Goal: Information Seeking & Learning: Learn about a topic

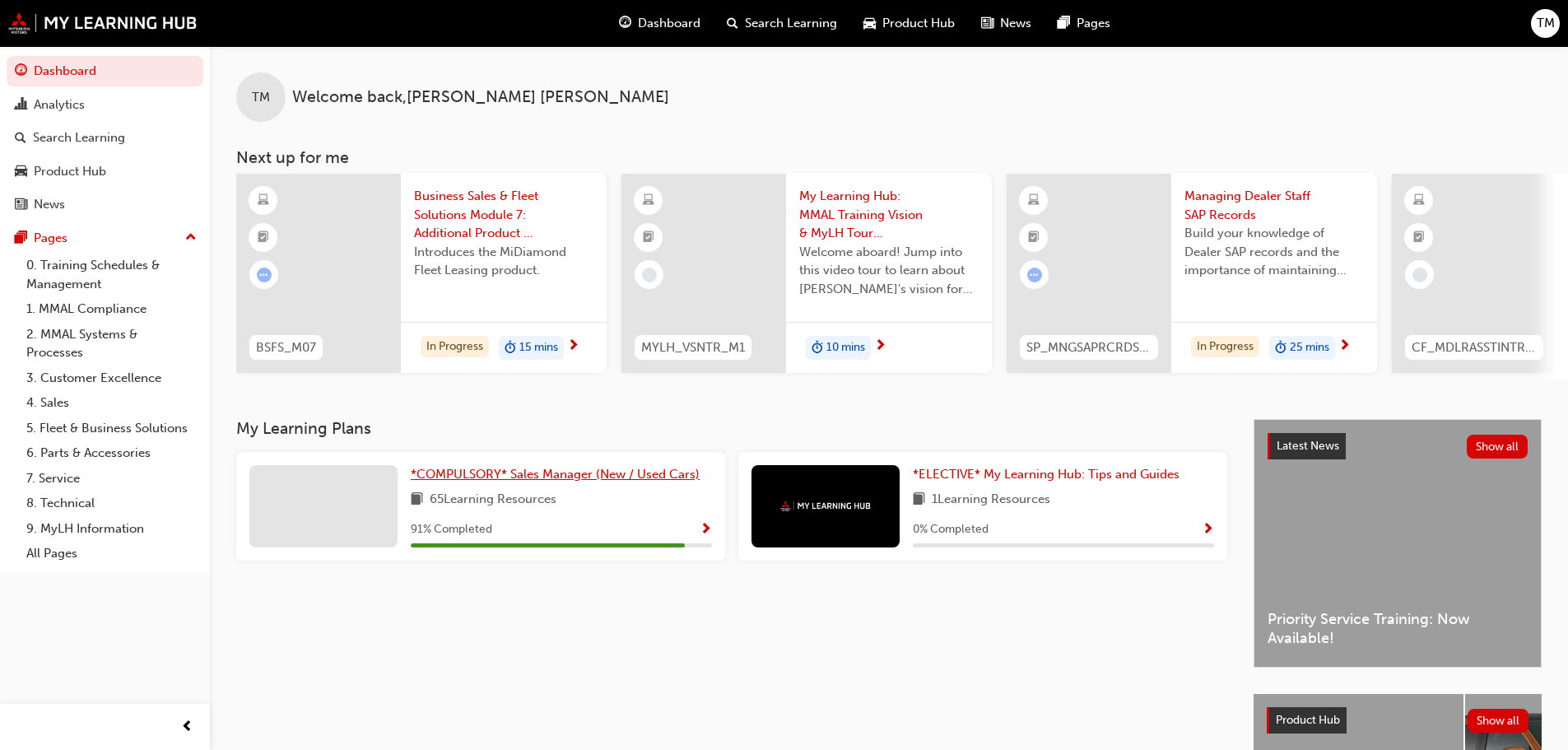
click at [509, 473] on link "*COMPULSORY* Sales Manager (New / Used Cars)" at bounding box center [558, 474] width 295 height 19
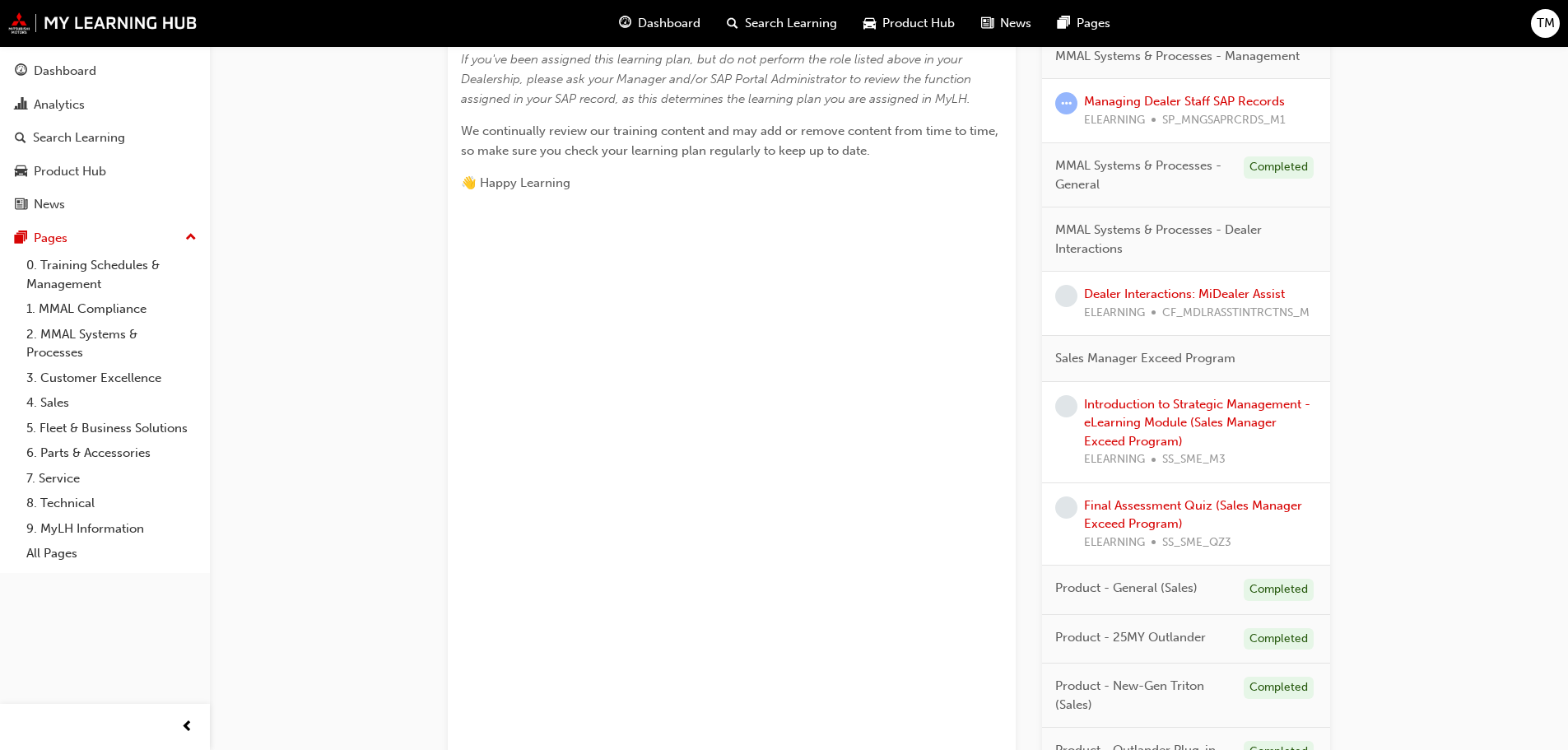
scroll to position [1068, 0]
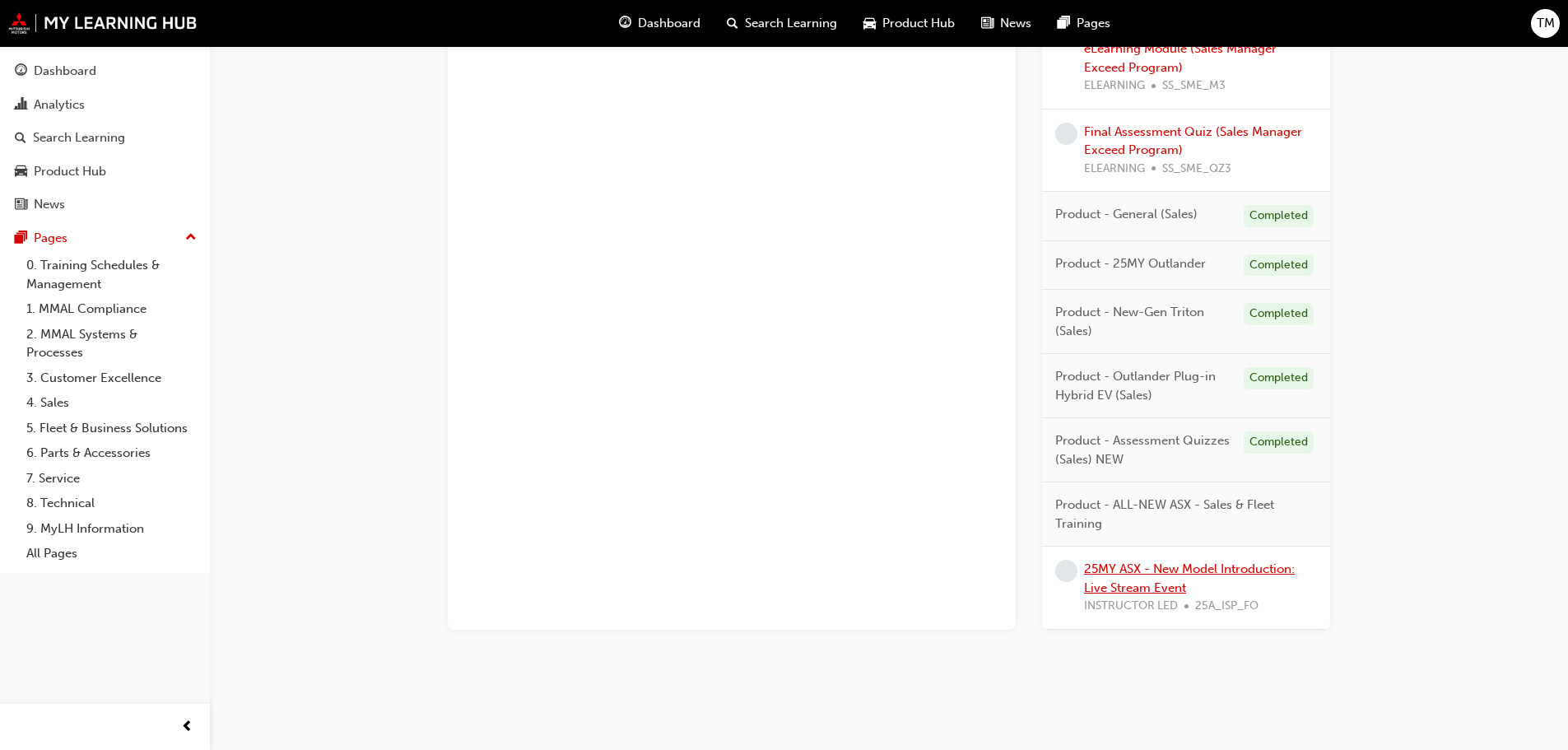
click at [1210, 575] on link "25MY ASX - New Model Introduction: Live Stream Event" at bounding box center [1190, 577] width 211 height 33
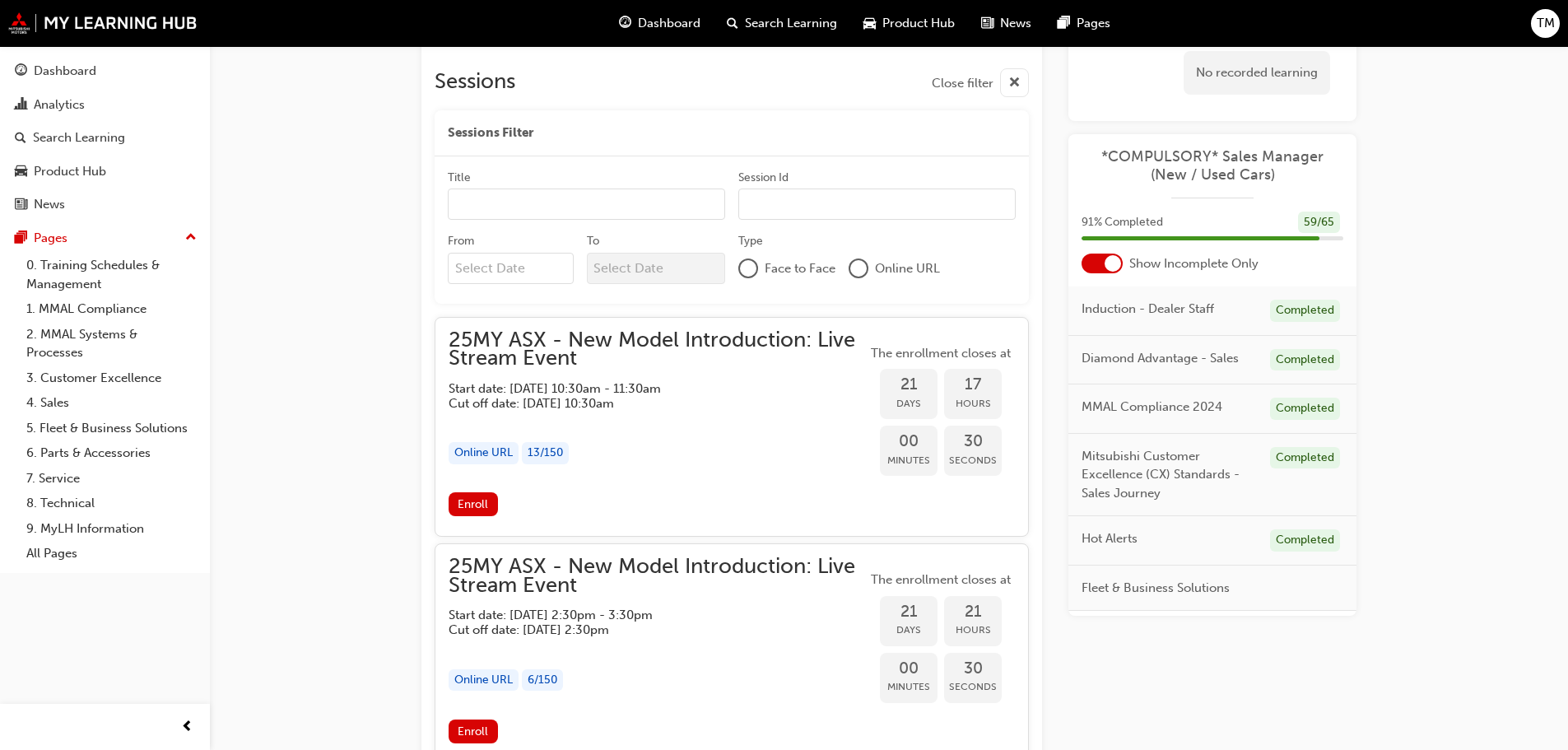
scroll to position [1391, 0]
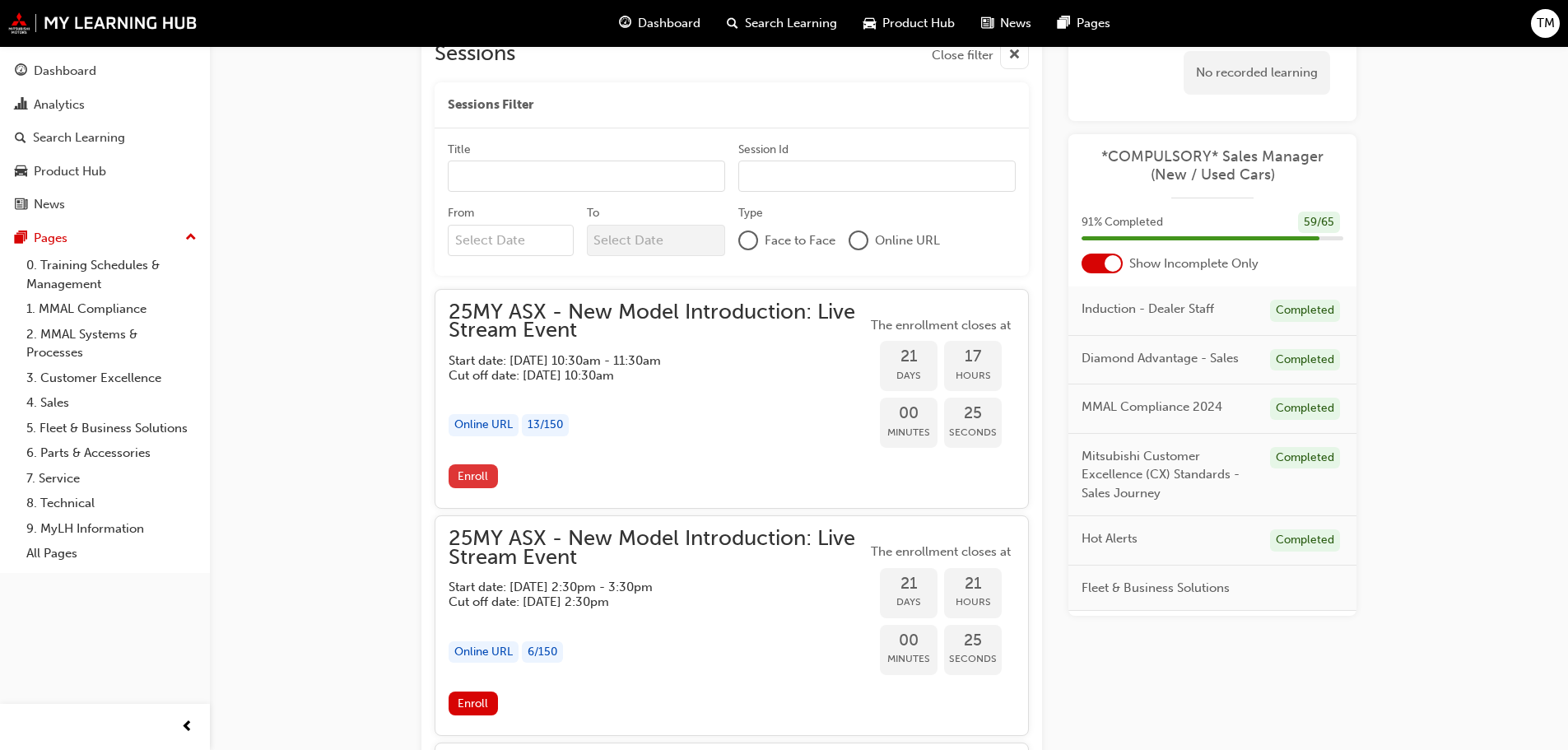
click at [480, 476] on span "Enroll" at bounding box center [473, 476] width 31 height 14
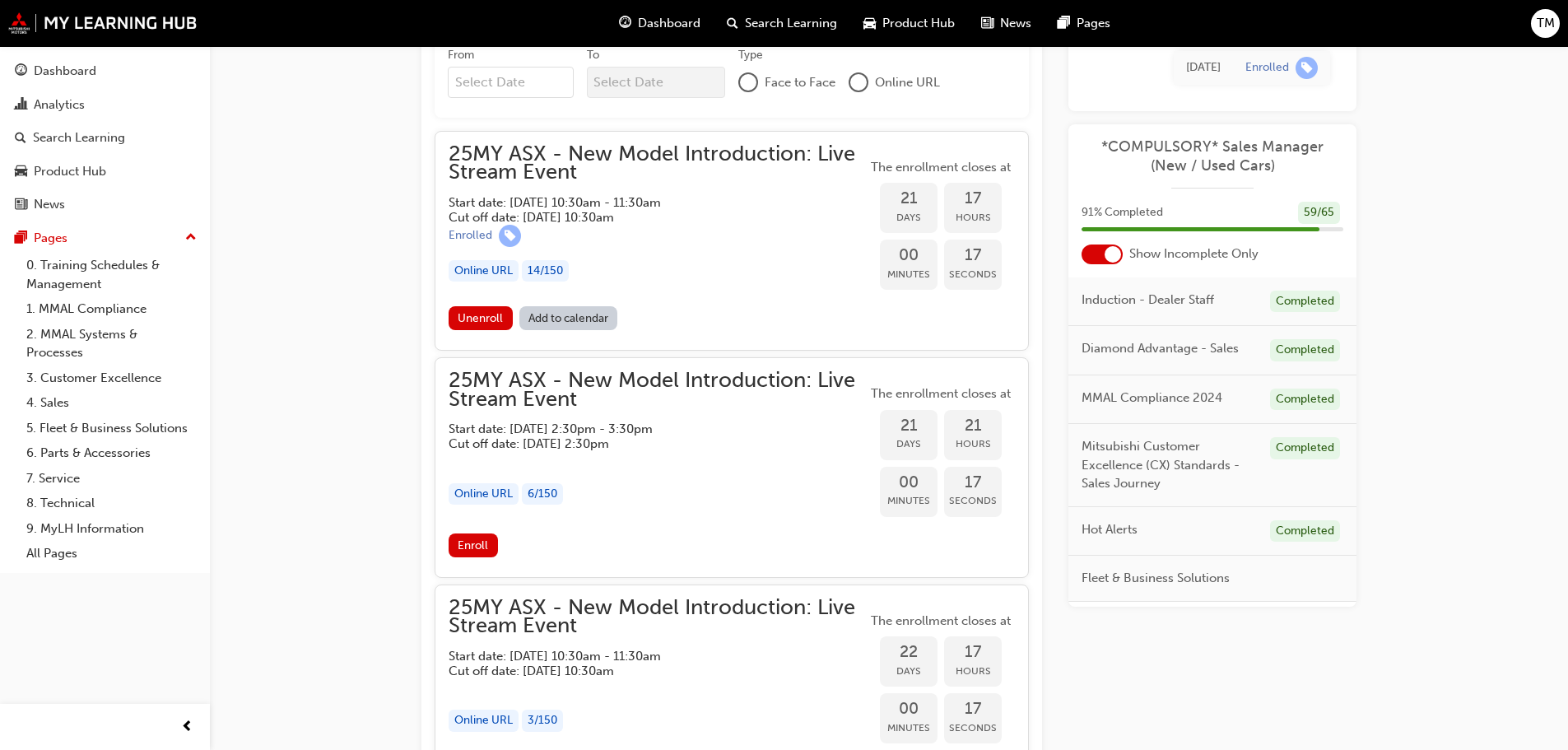
scroll to position [1555, 0]
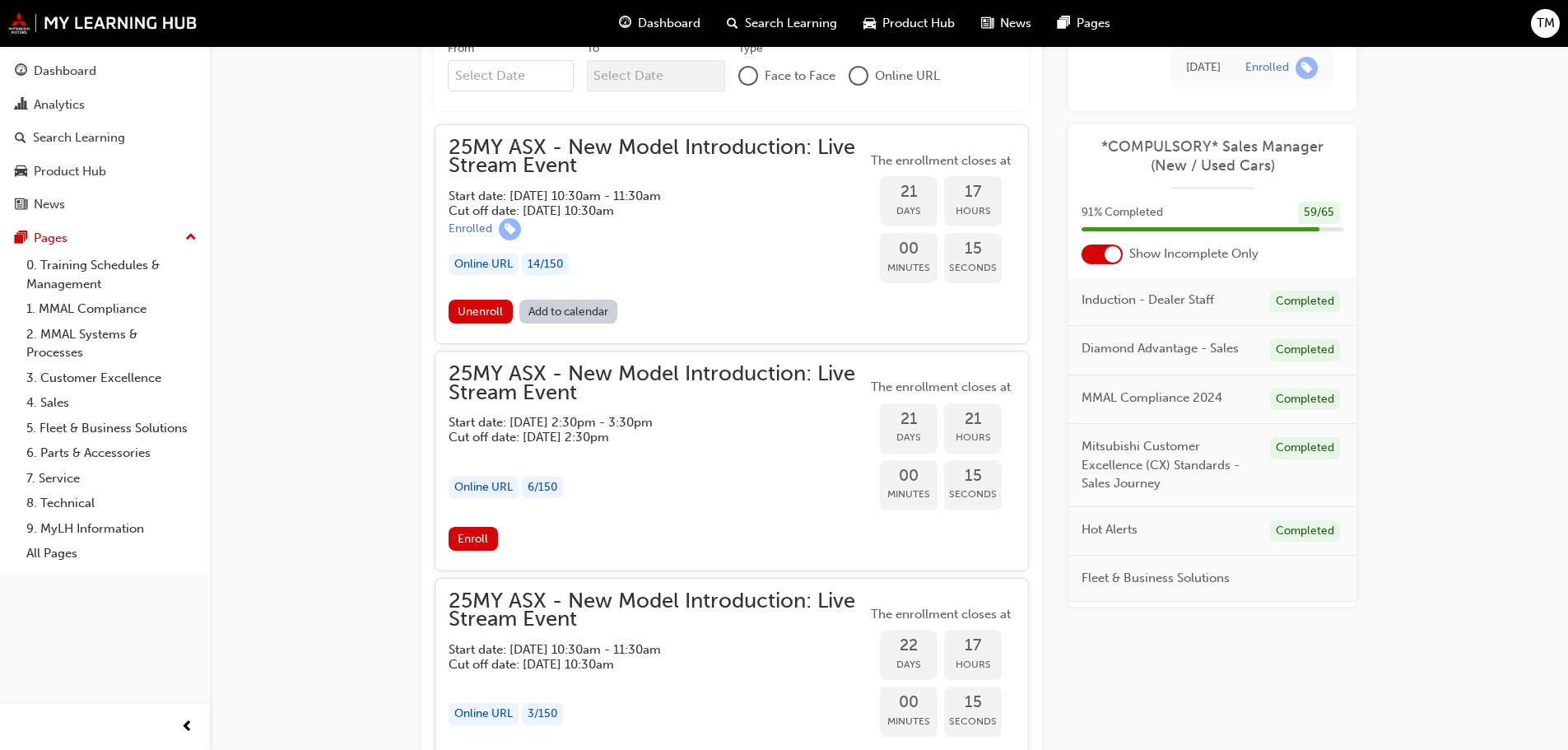
click at [582, 311] on link "Add to calendar" at bounding box center [569, 312] width 99 height 24
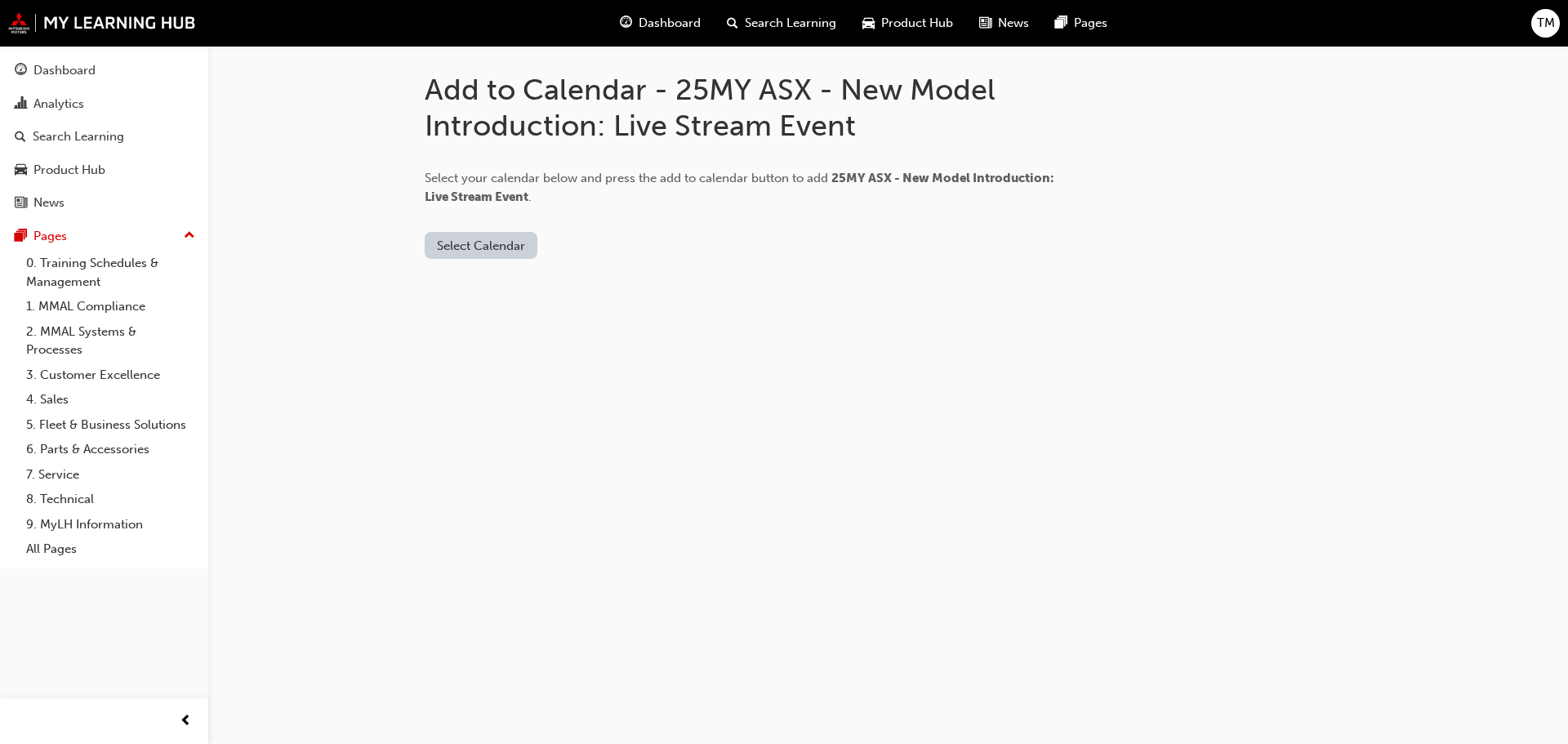
click at [508, 247] on button "Select Calendar" at bounding box center [481, 246] width 113 height 27
click at [681, 239] on div "Select Calendar" at bounding box center [750, 246] width 653 height 27
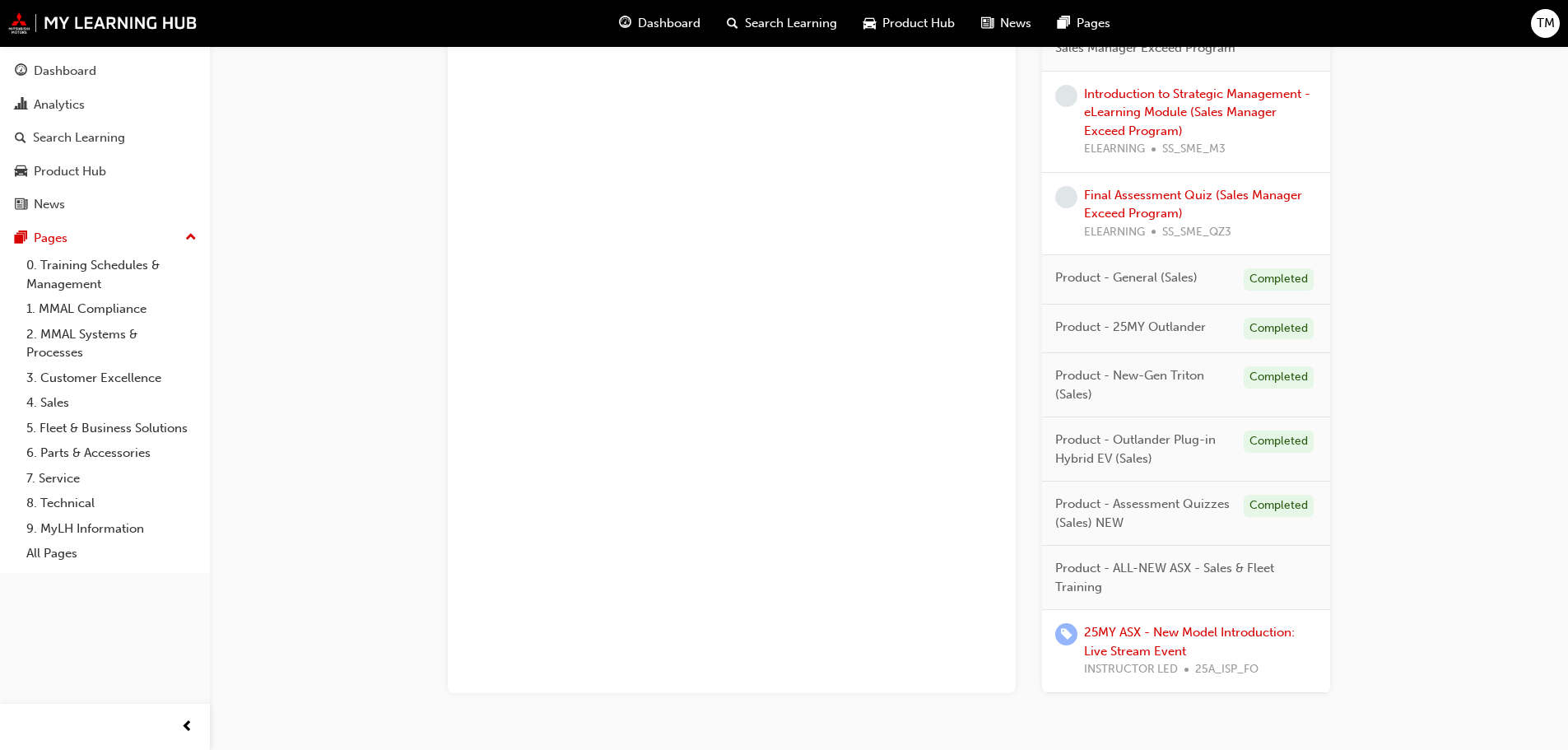
scroll to position [821, 0]
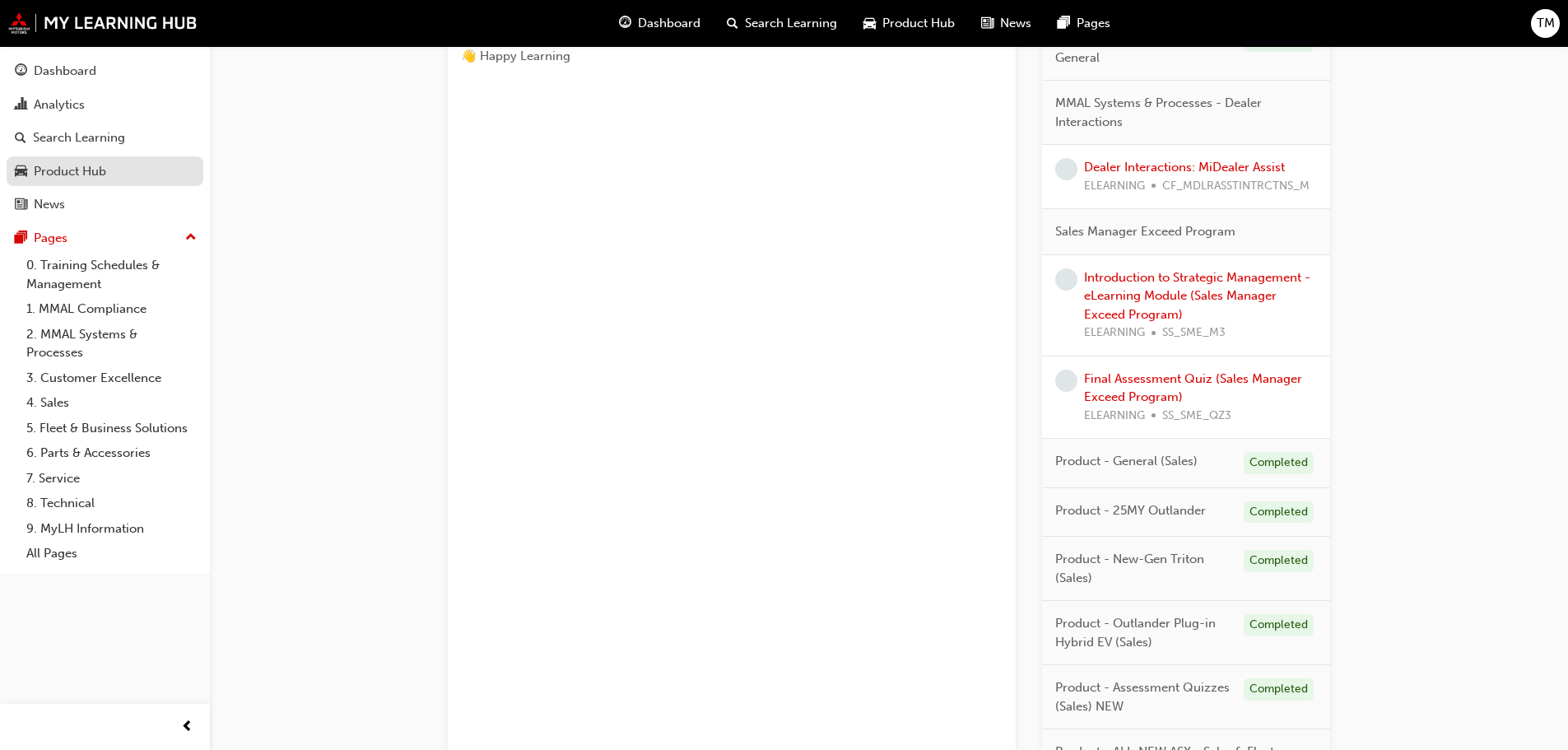
click at [68, 165] on div "Product Hub" at bounding box center [69, 171] width 72 height 19
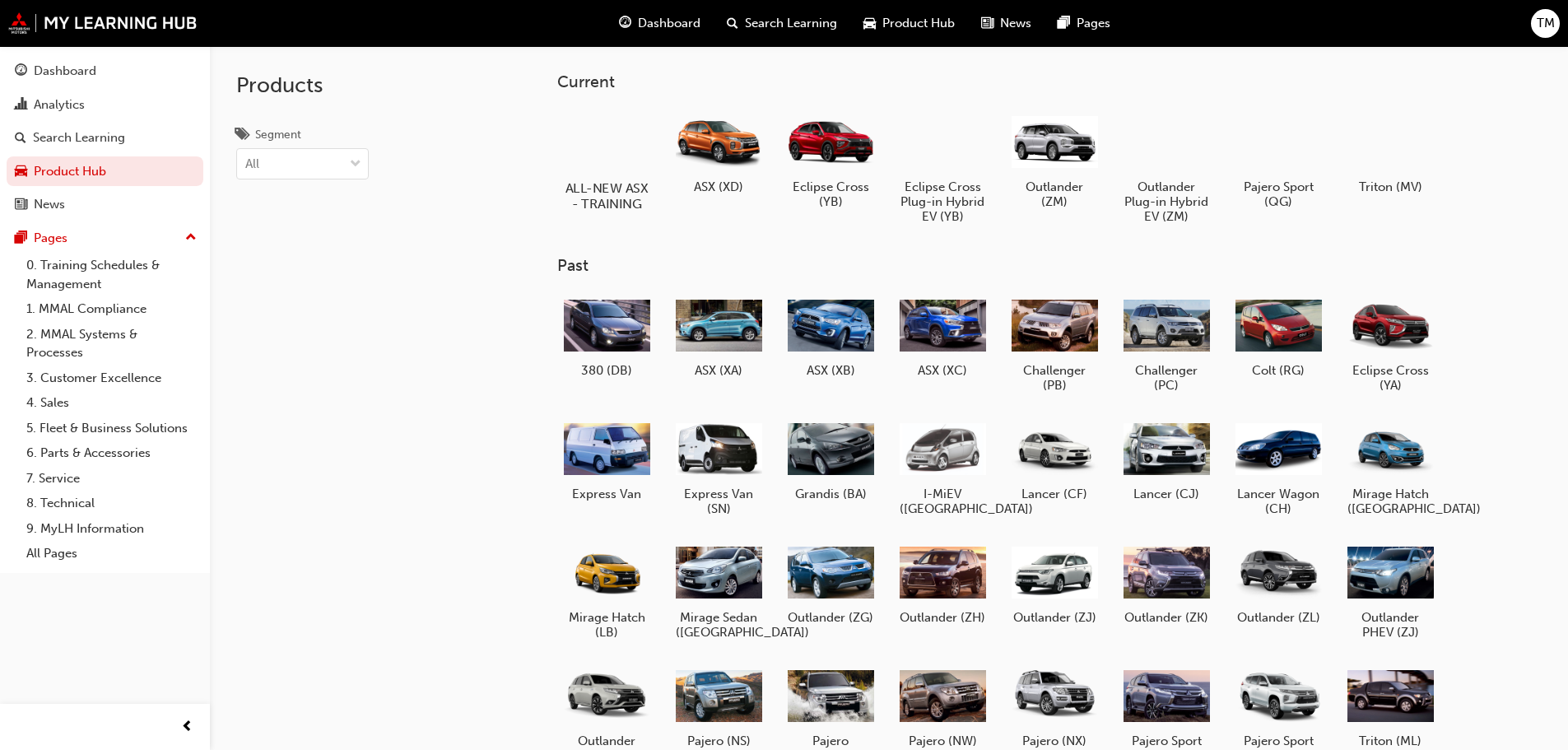
click at [582, 140] on div at bounding box center [605, 140] width 91 height 65
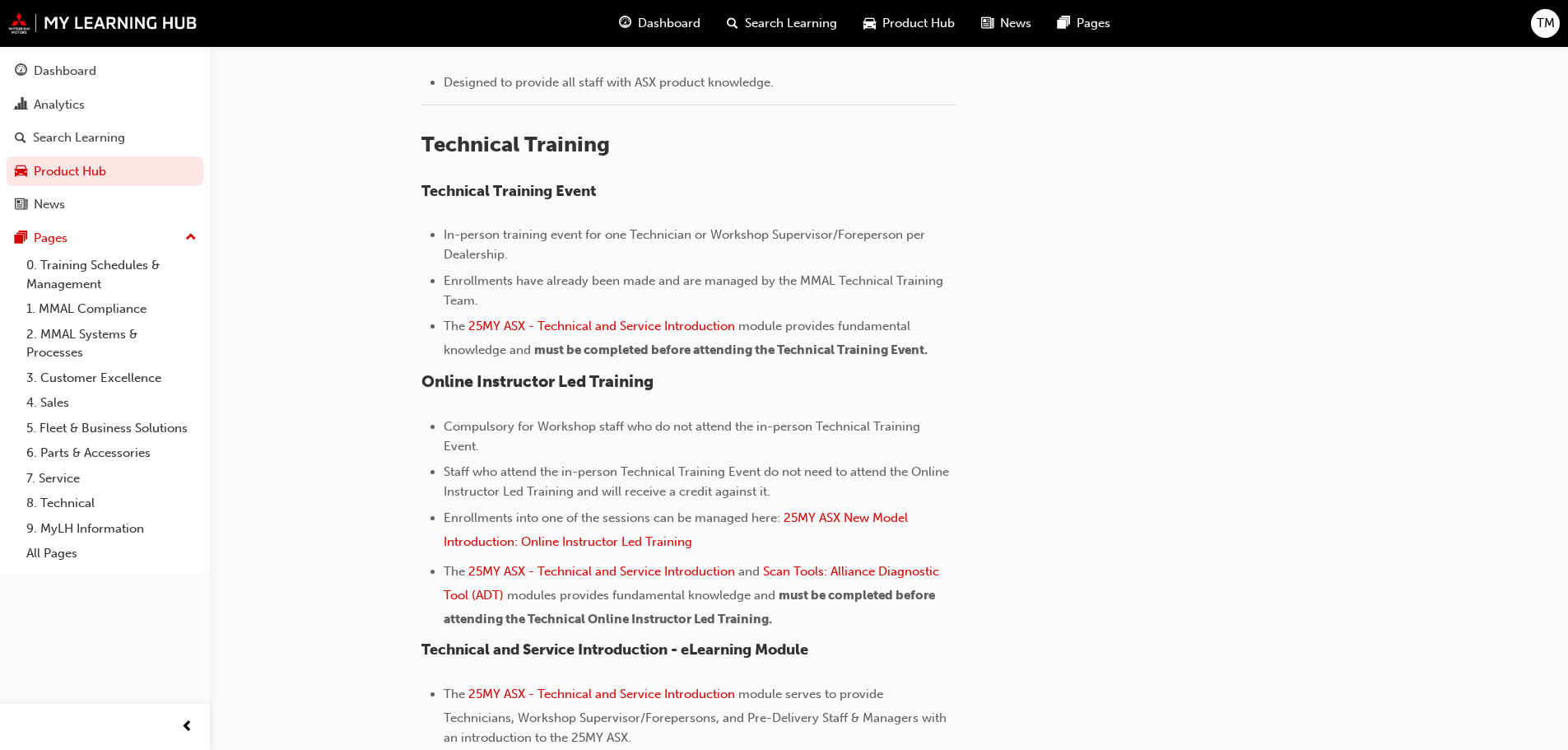
scroll to position [988, 0]
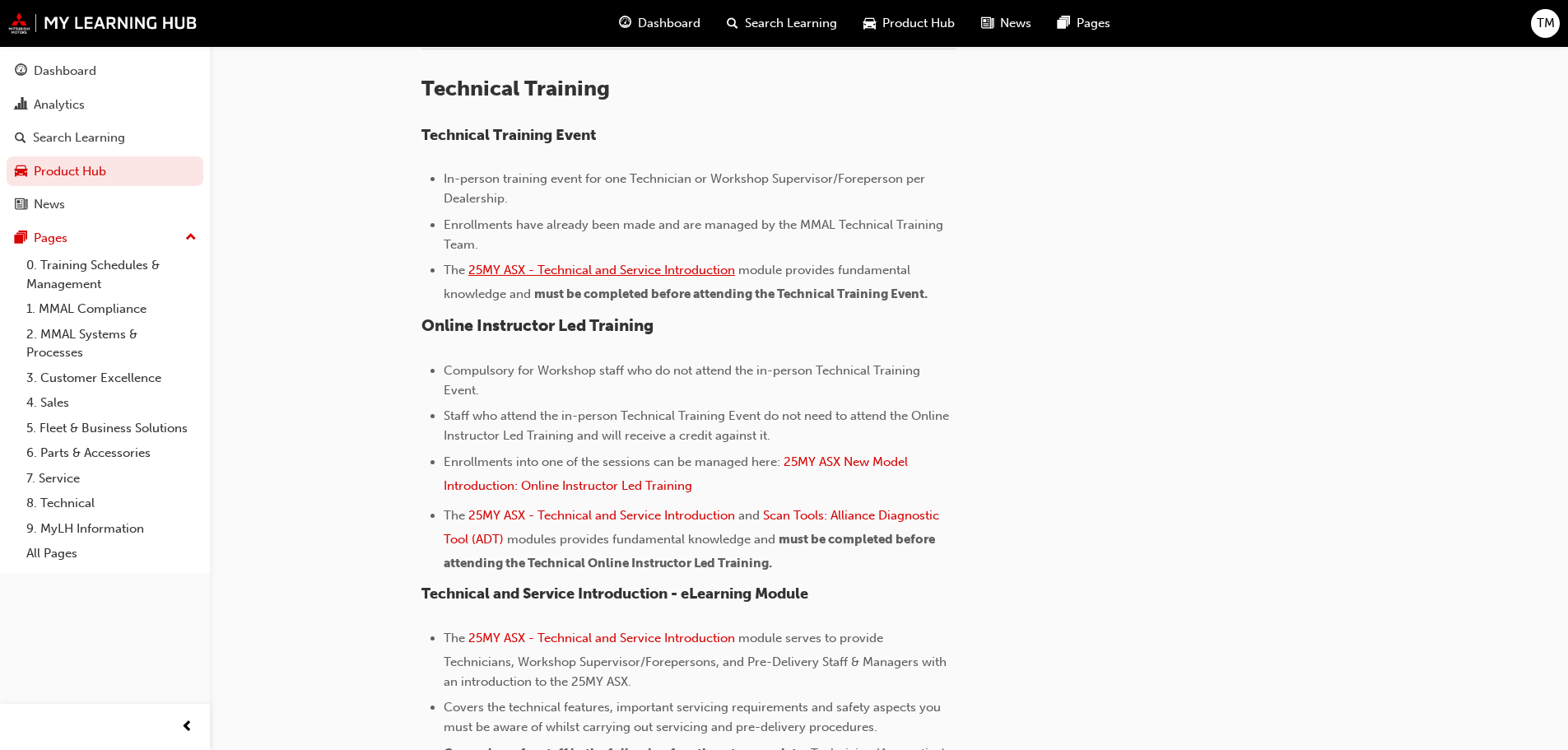
click at [688, 275] on span "25MY ASX - Technical and Service Introduction" at bounding box center [602, 270] width 267 height 14
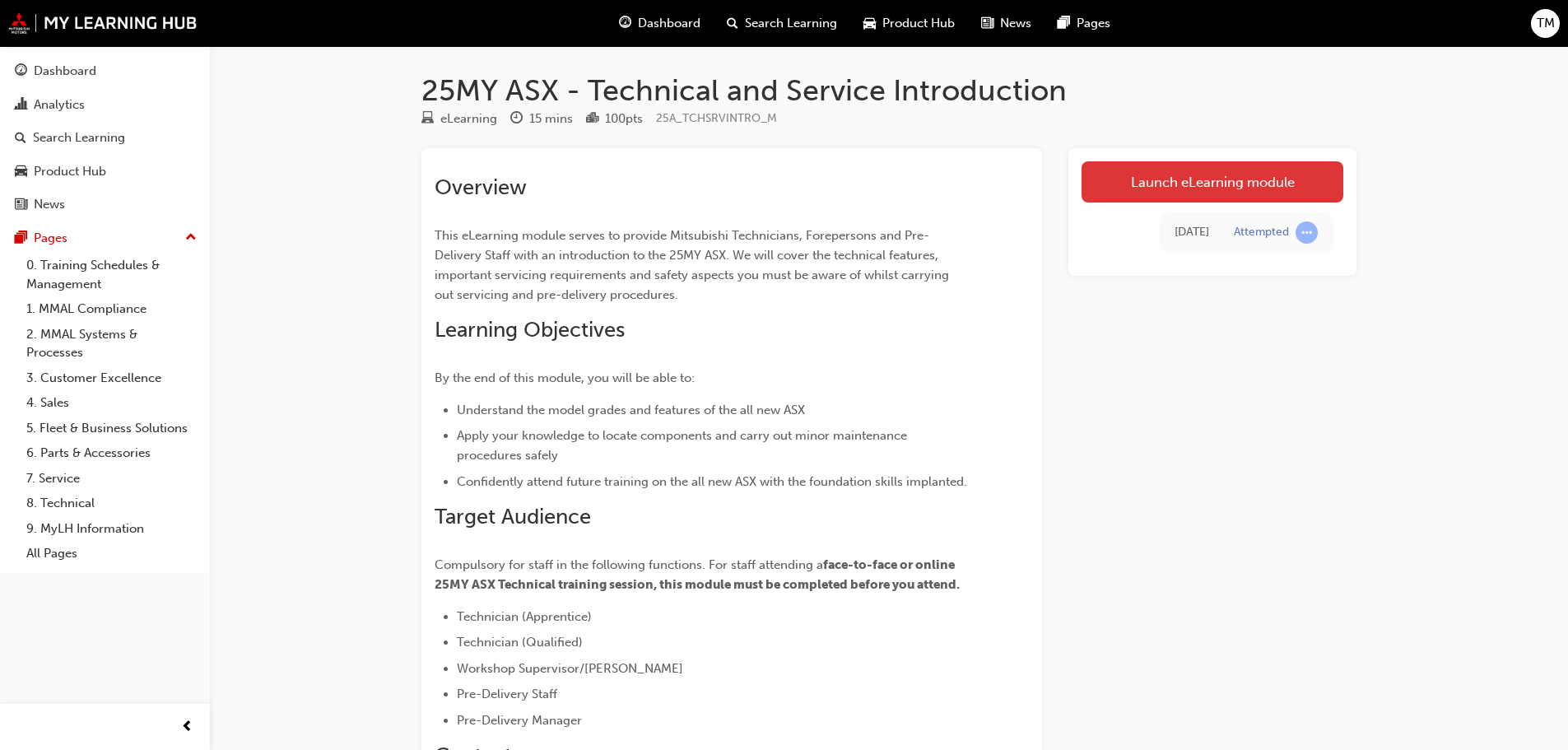
click at [1233, 186] on link "Launch eLearning module" at bounding box center [1212, 182] width 262 height 41
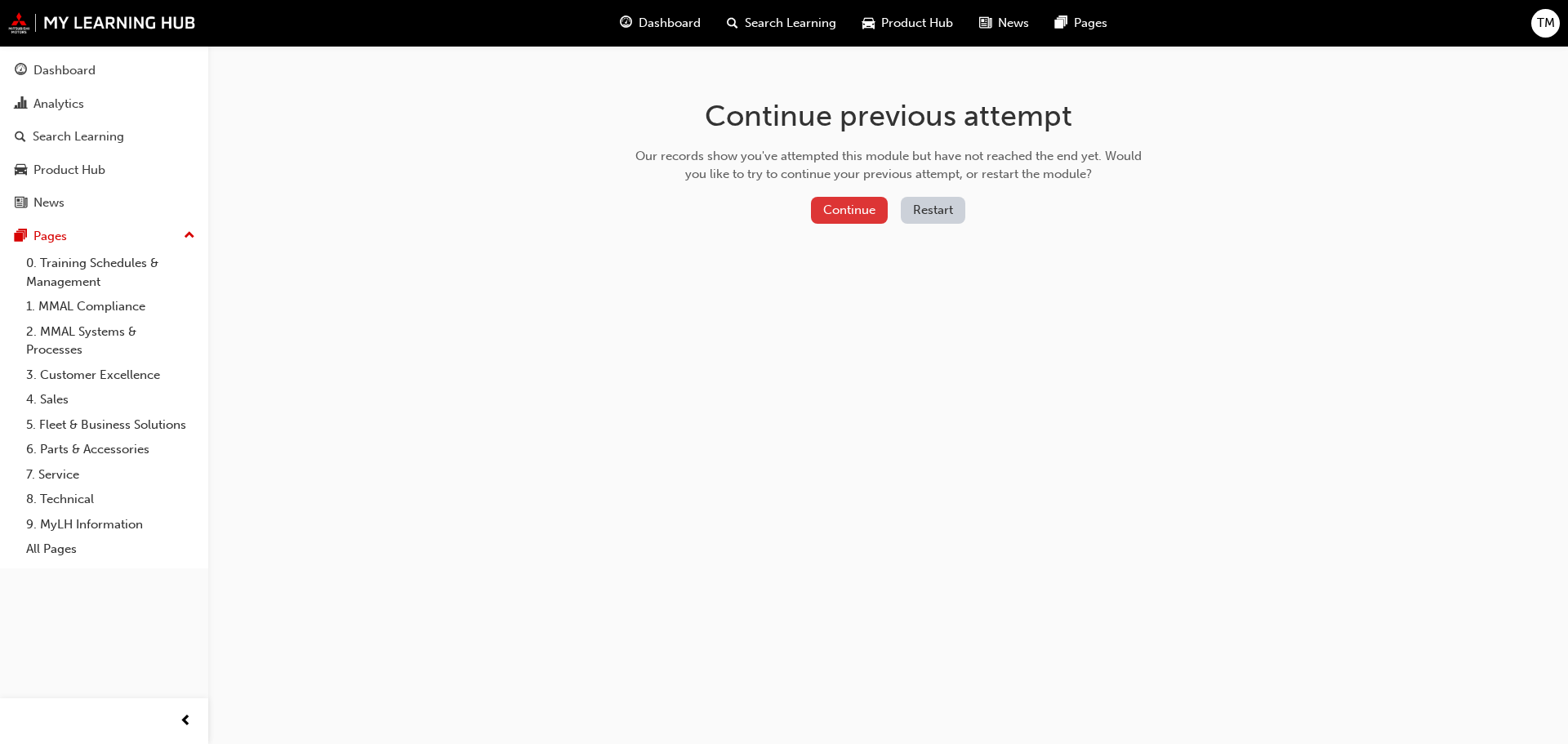
click at [833, 210] on button "Continue" at bounding box center [850, 210] width 77 height 27
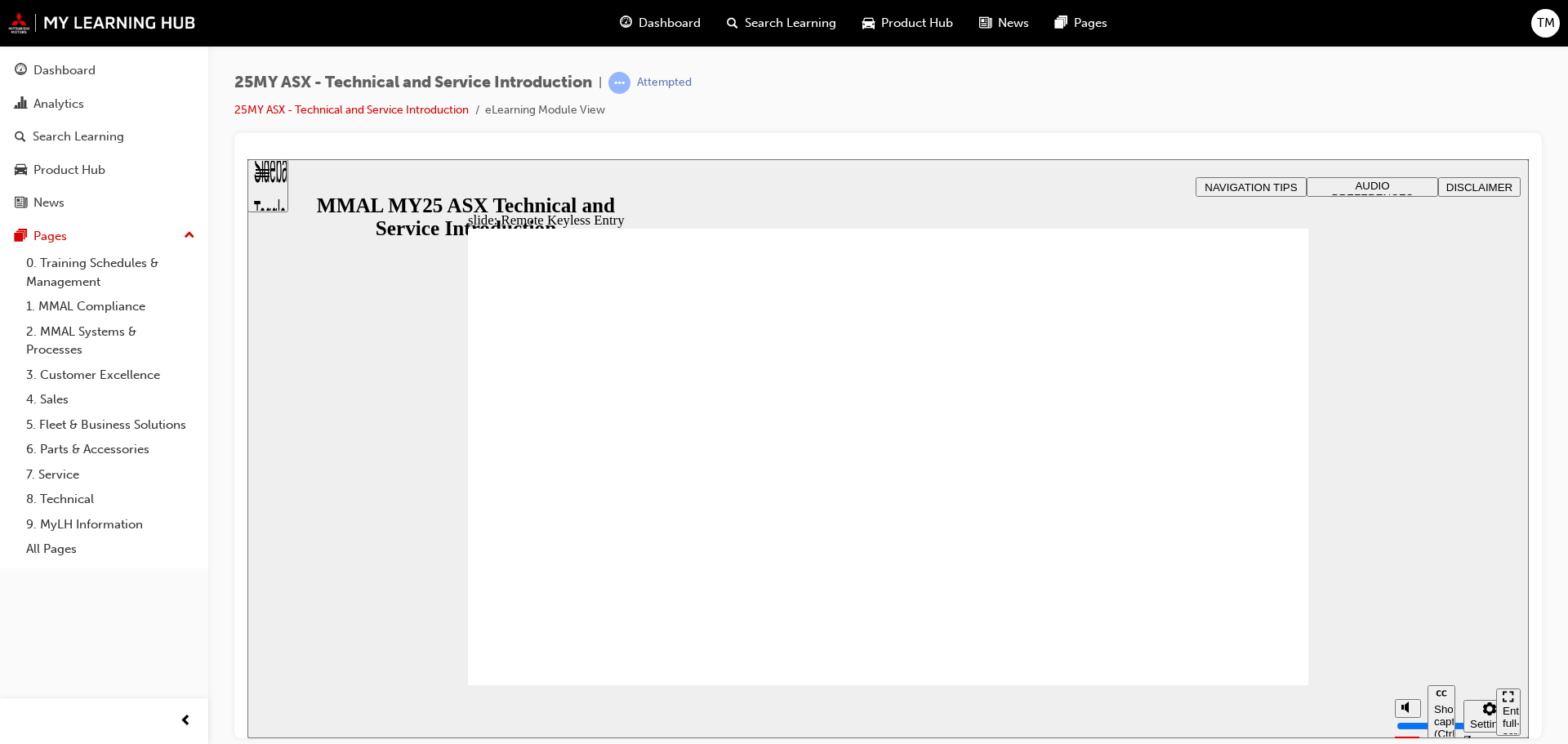
type input "18"
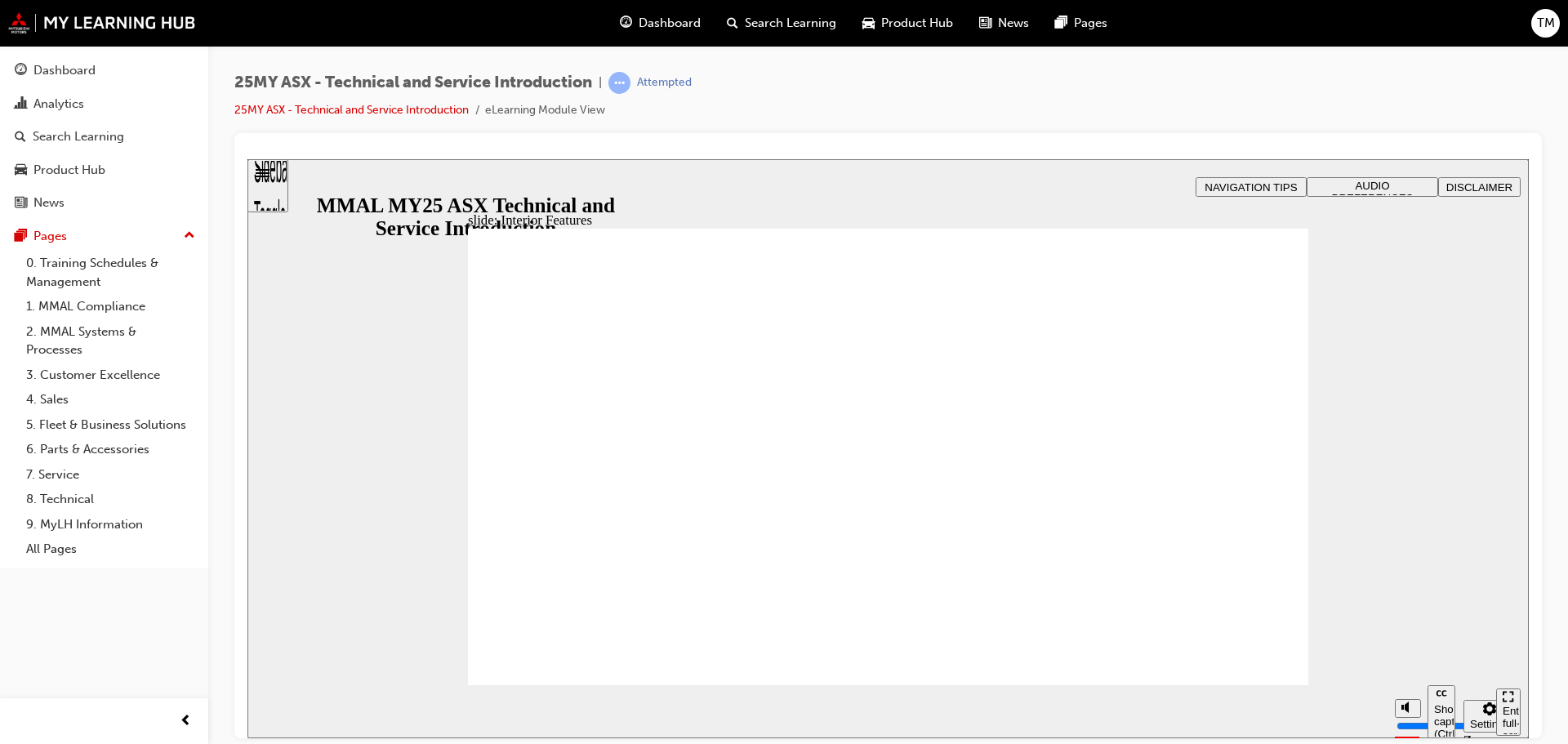
type input "17"
